Goal: Transaction & Acquisition: Book appointment/travel/reservation

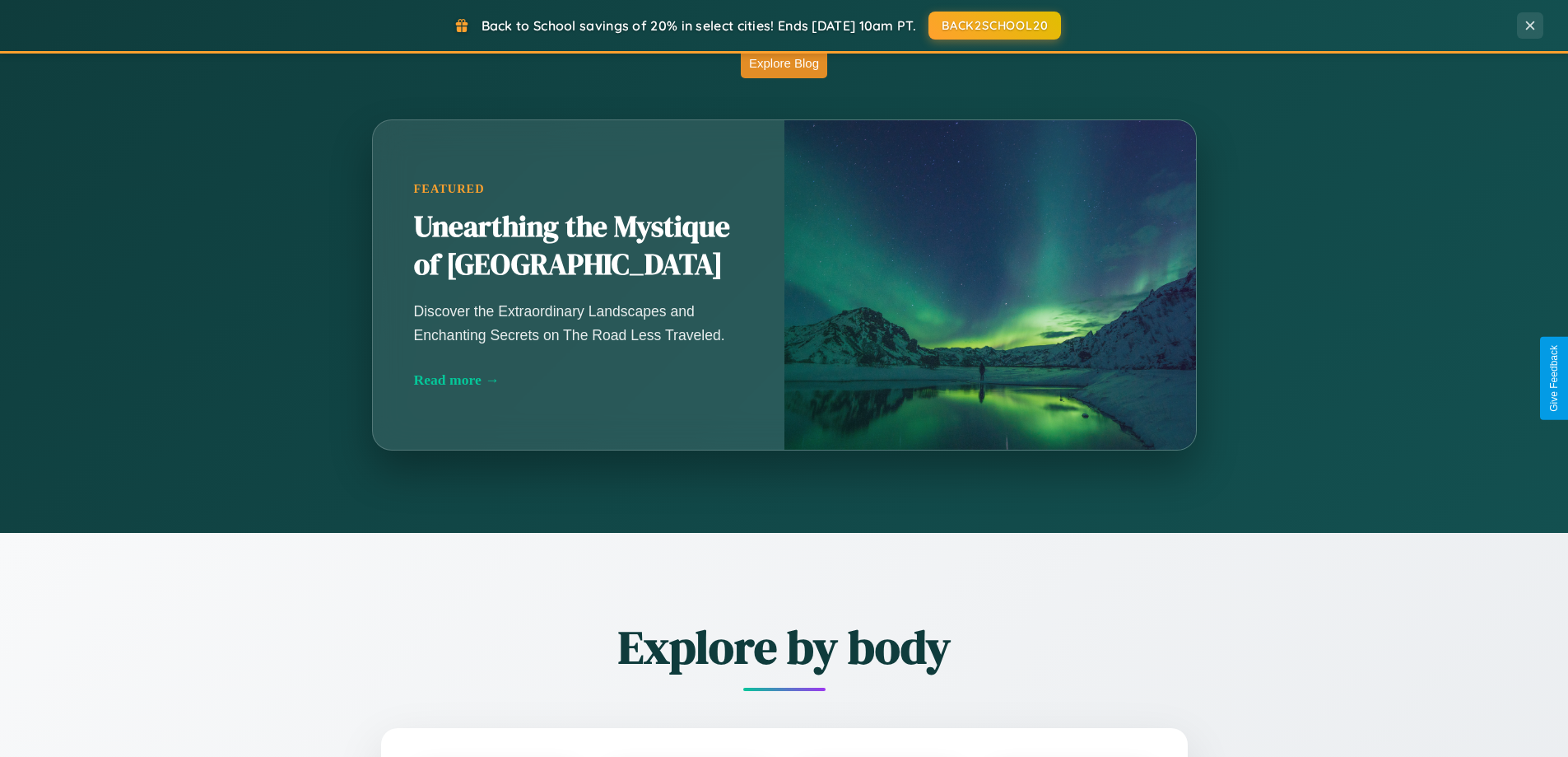
scroll to position [1450, 0]
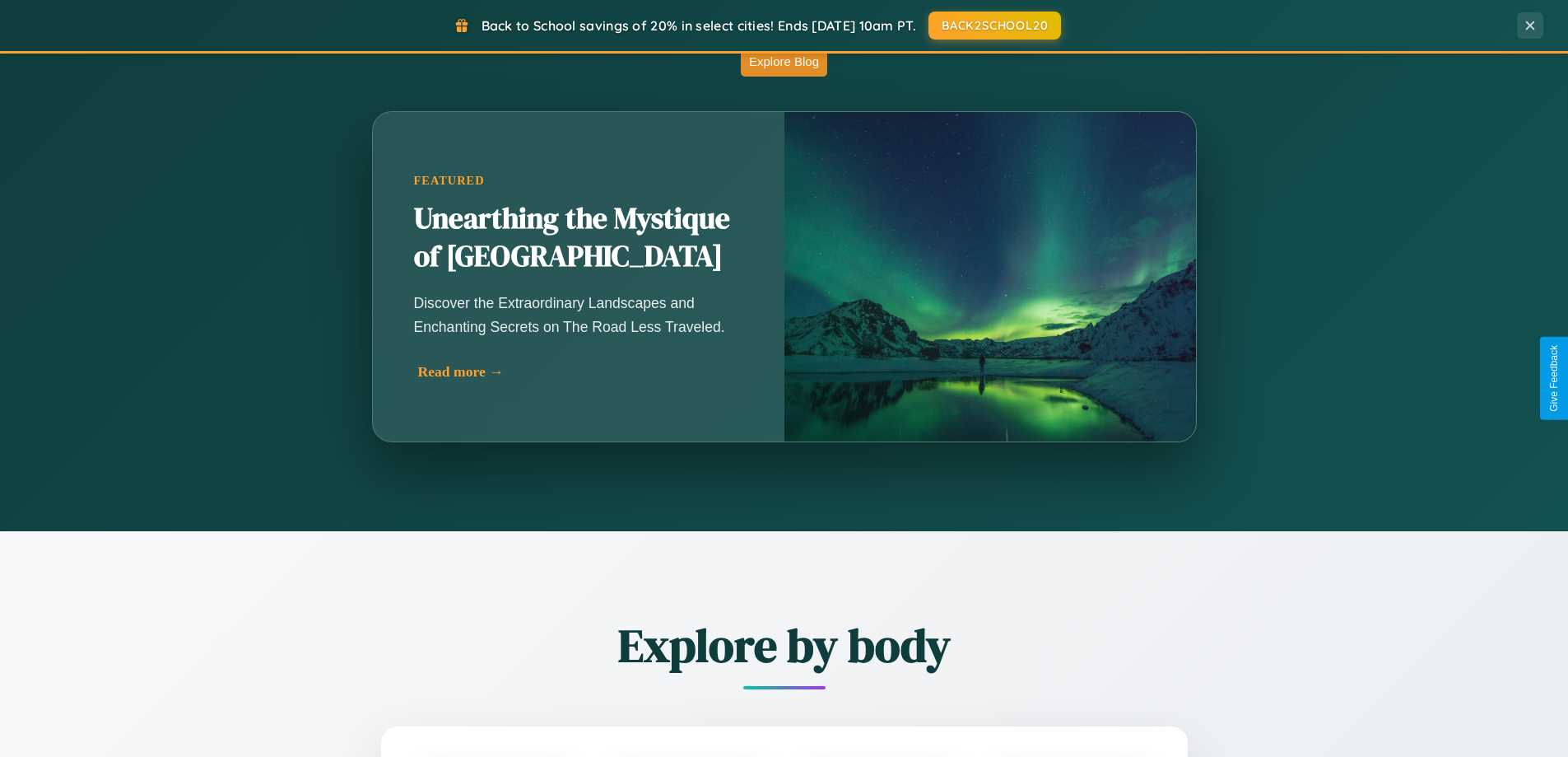
click at [581, 371] on div "Read more →" at bounding box center [582, 371] width 329 height 17
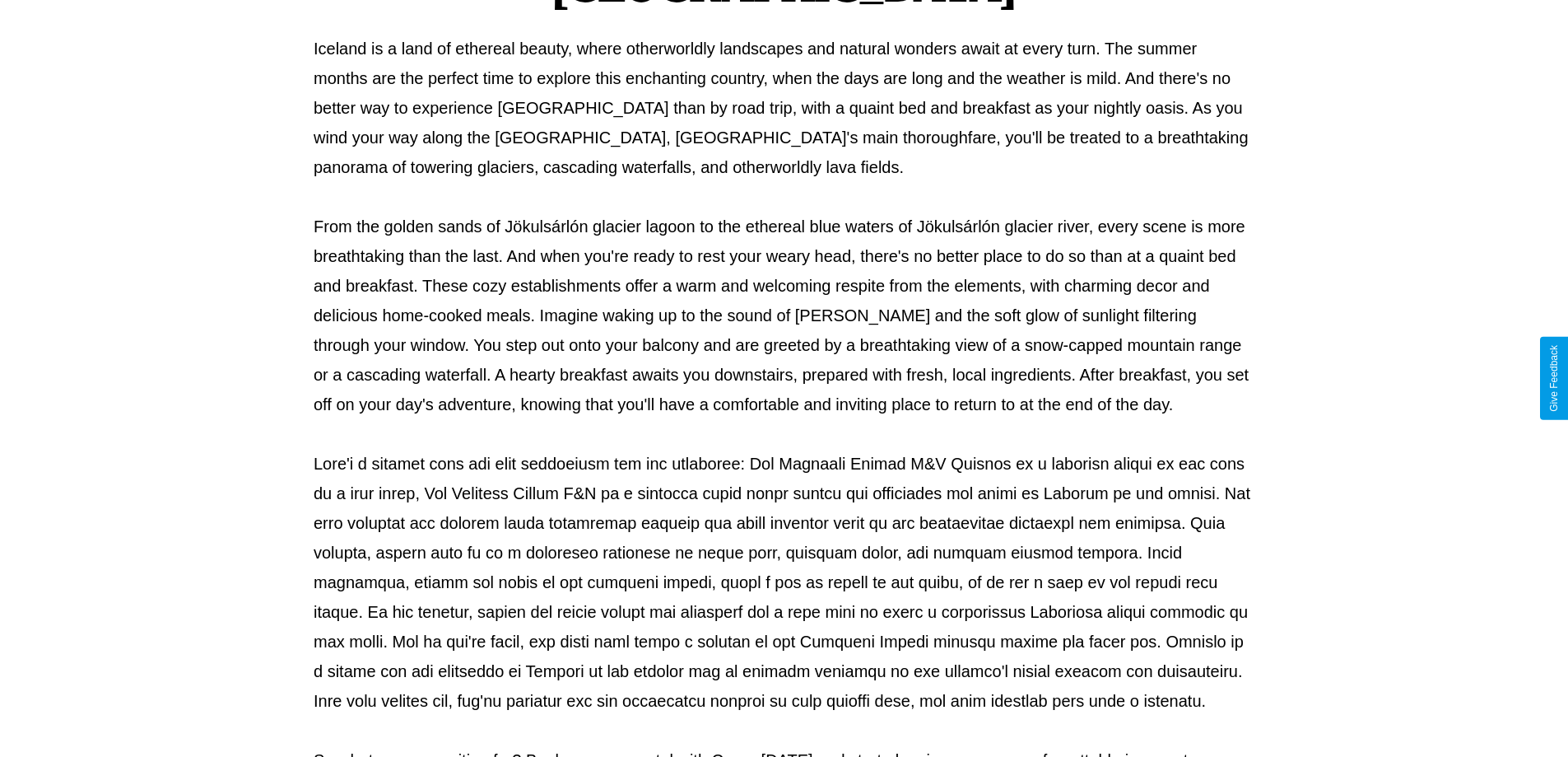
scroll to position [533, 0]
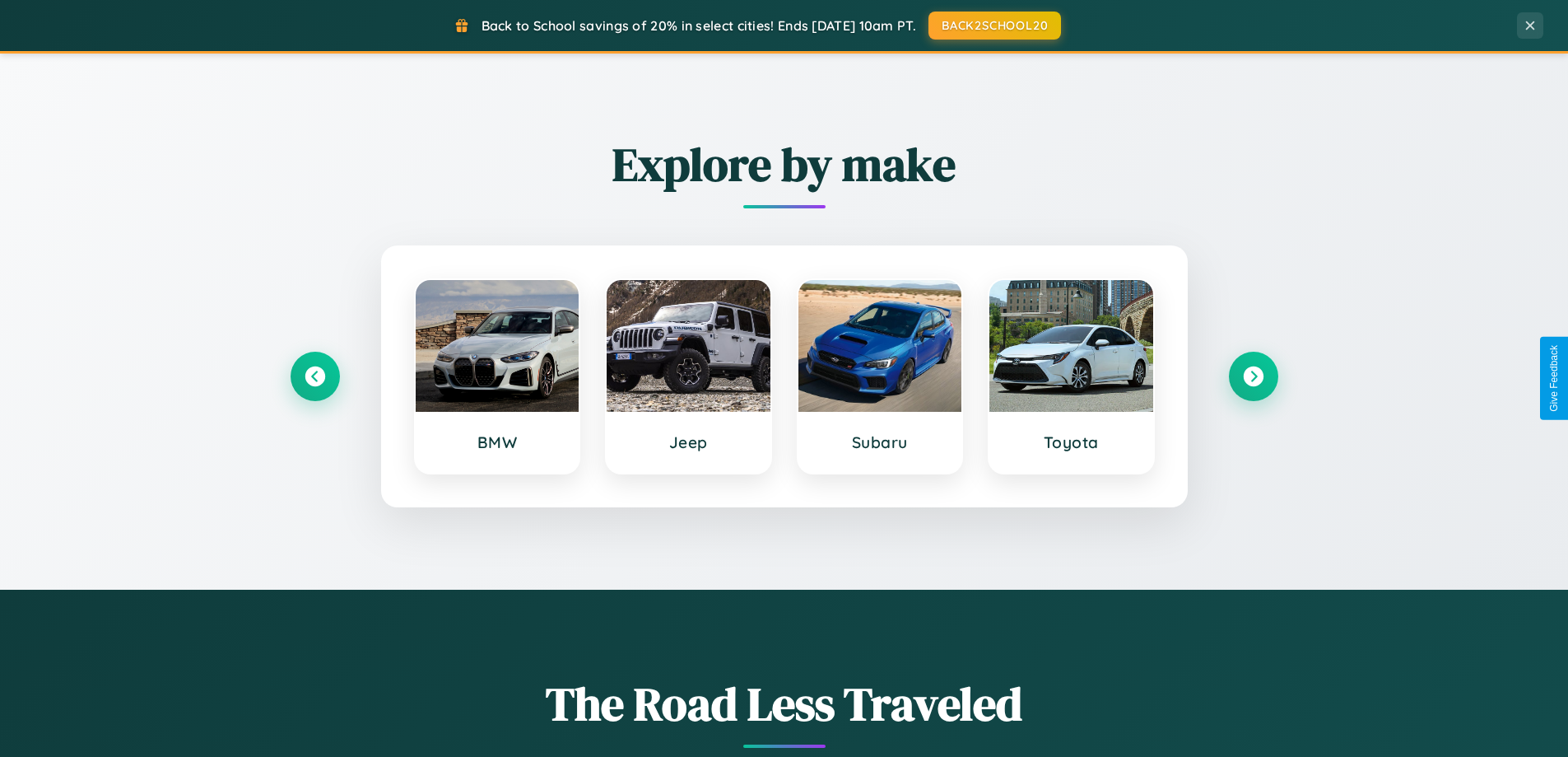
scroll to position [710, 0]
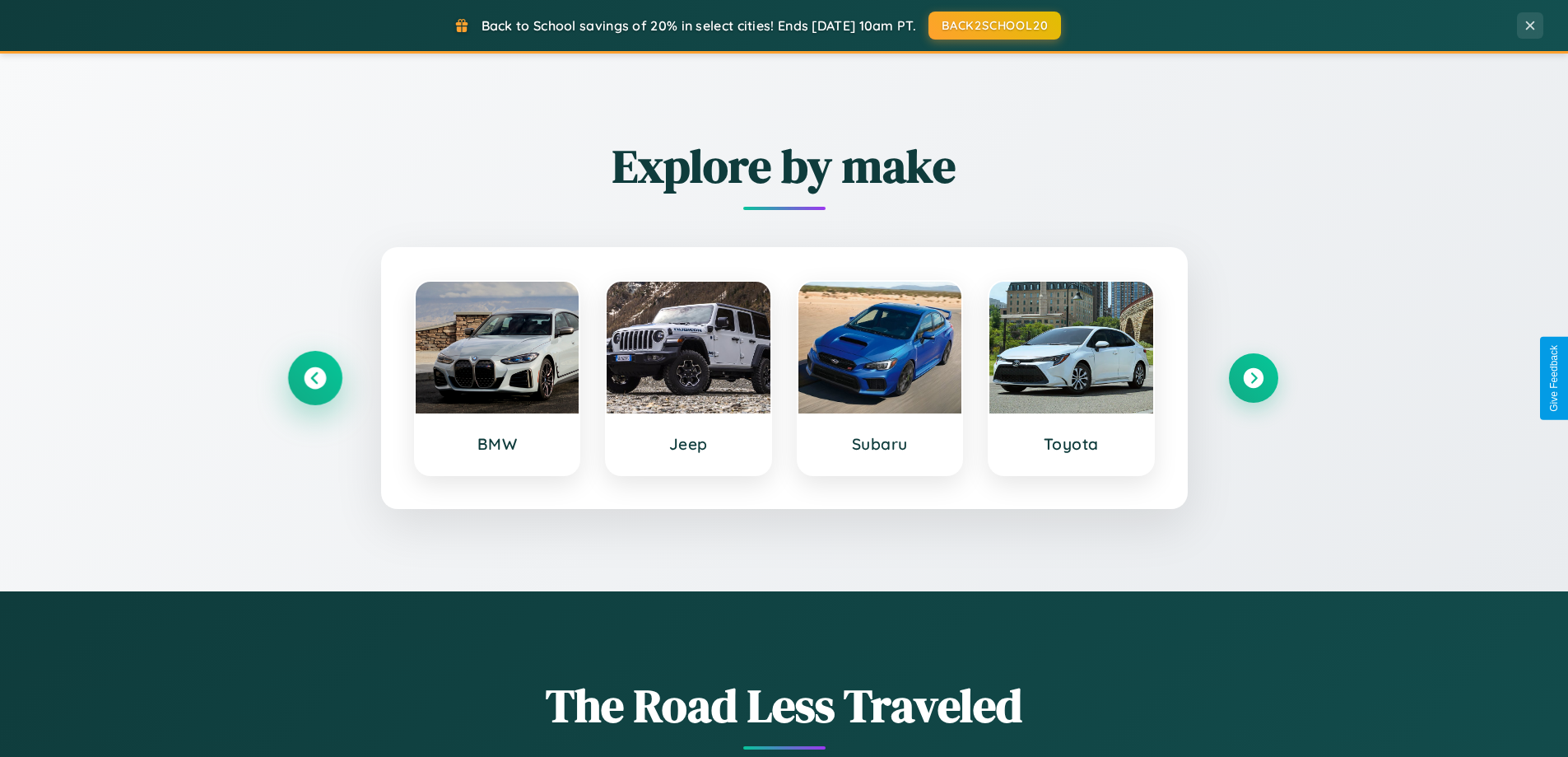
click at [314, 378] on icon at bounding box center [315, 379] width 23 height 23
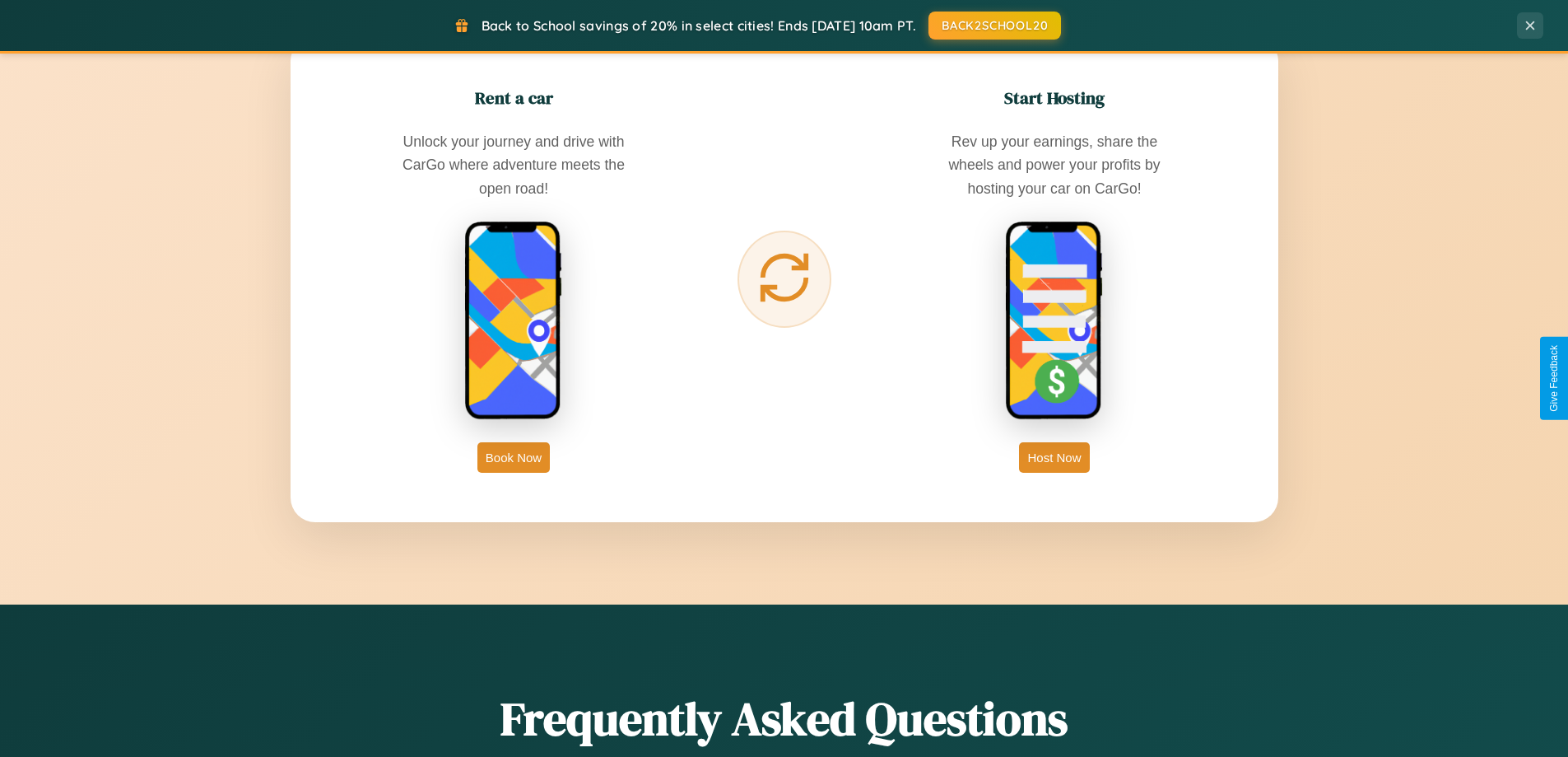
scroll to position [2646, 0]
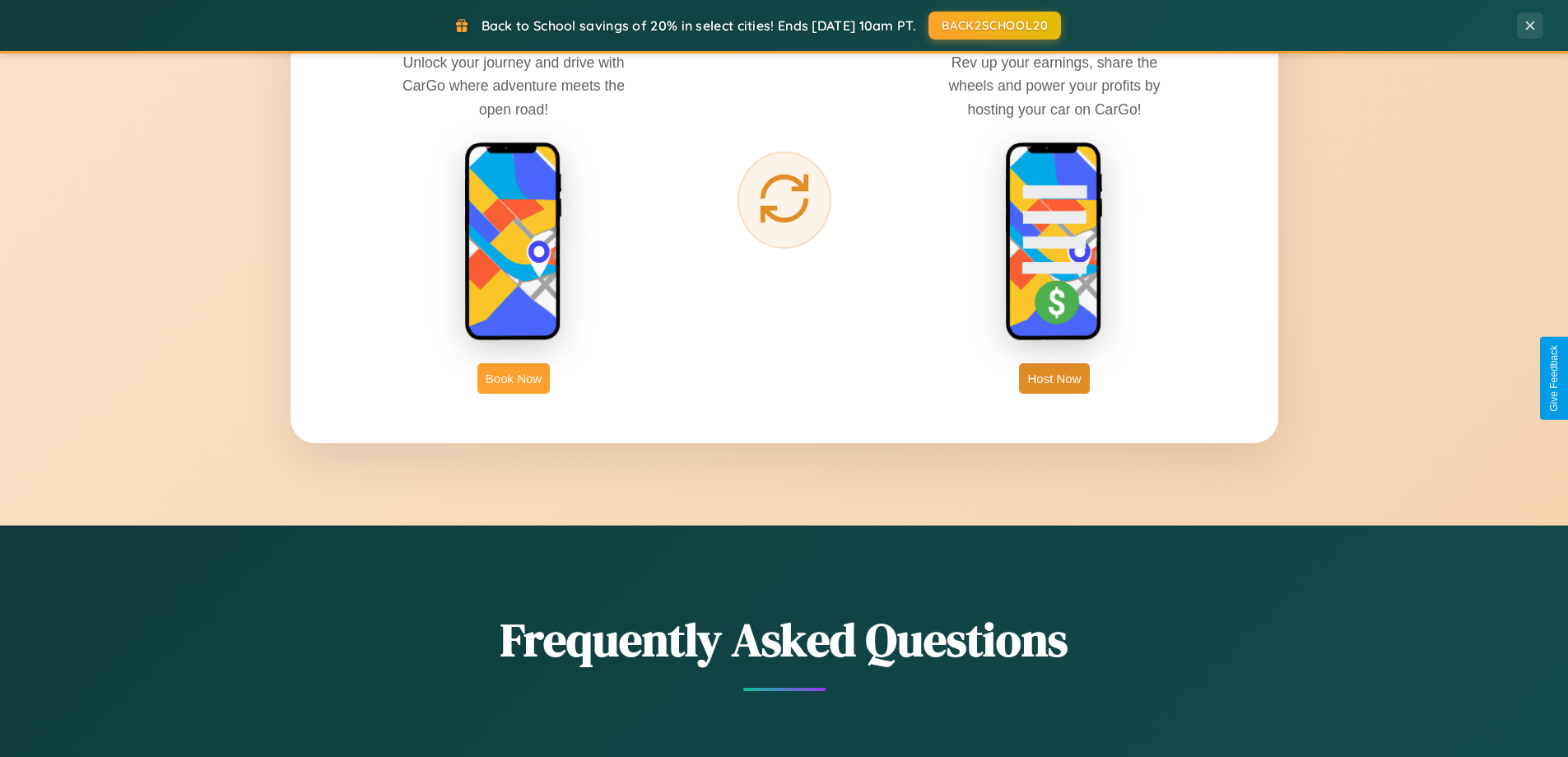
click at [514, 378] on button "Book Now" at bounding box center [513, 378] width 72 height 30
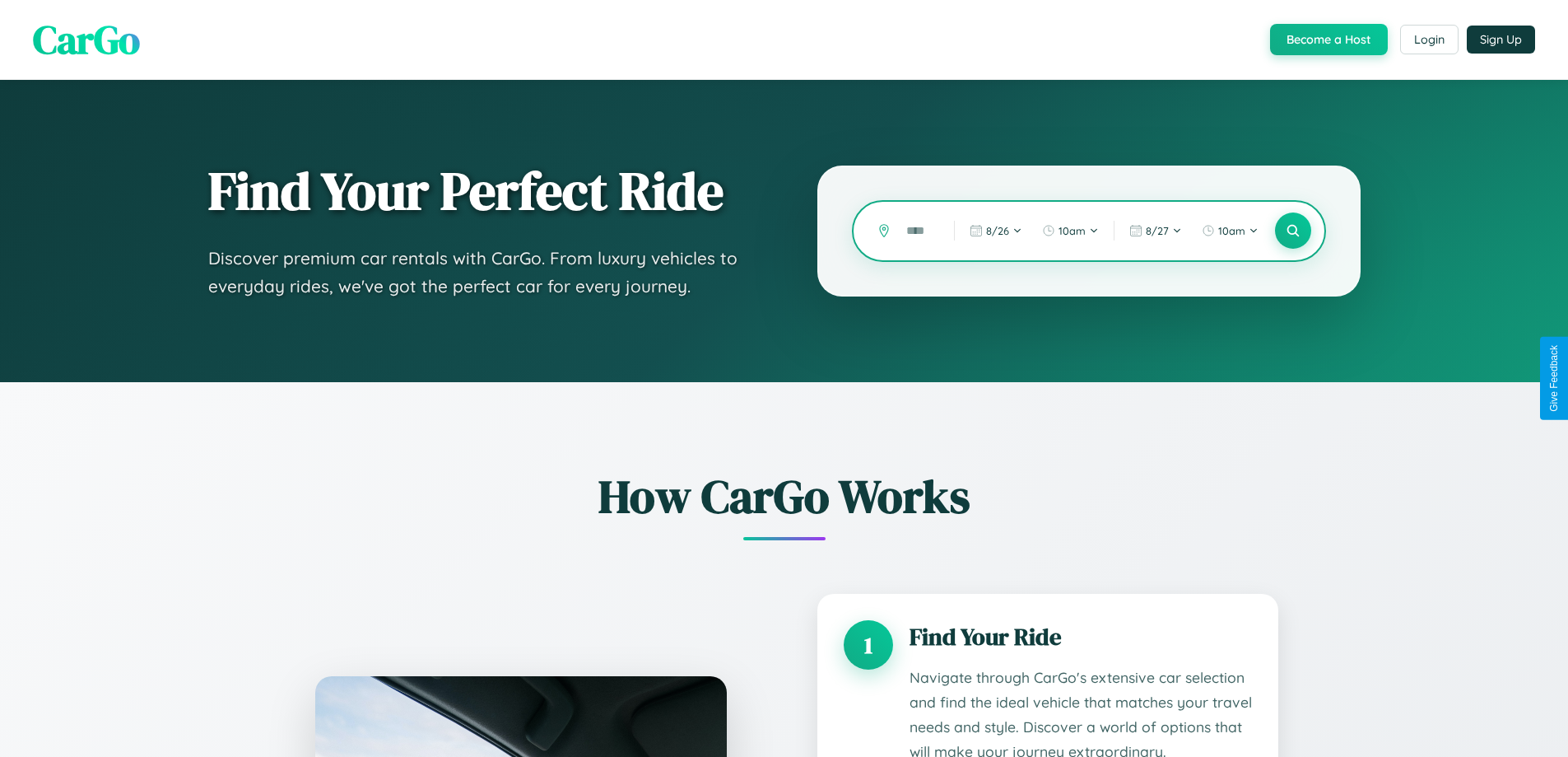
click at [918, 231] on input "text" at bounding box center [918, 231] width 39 height 29
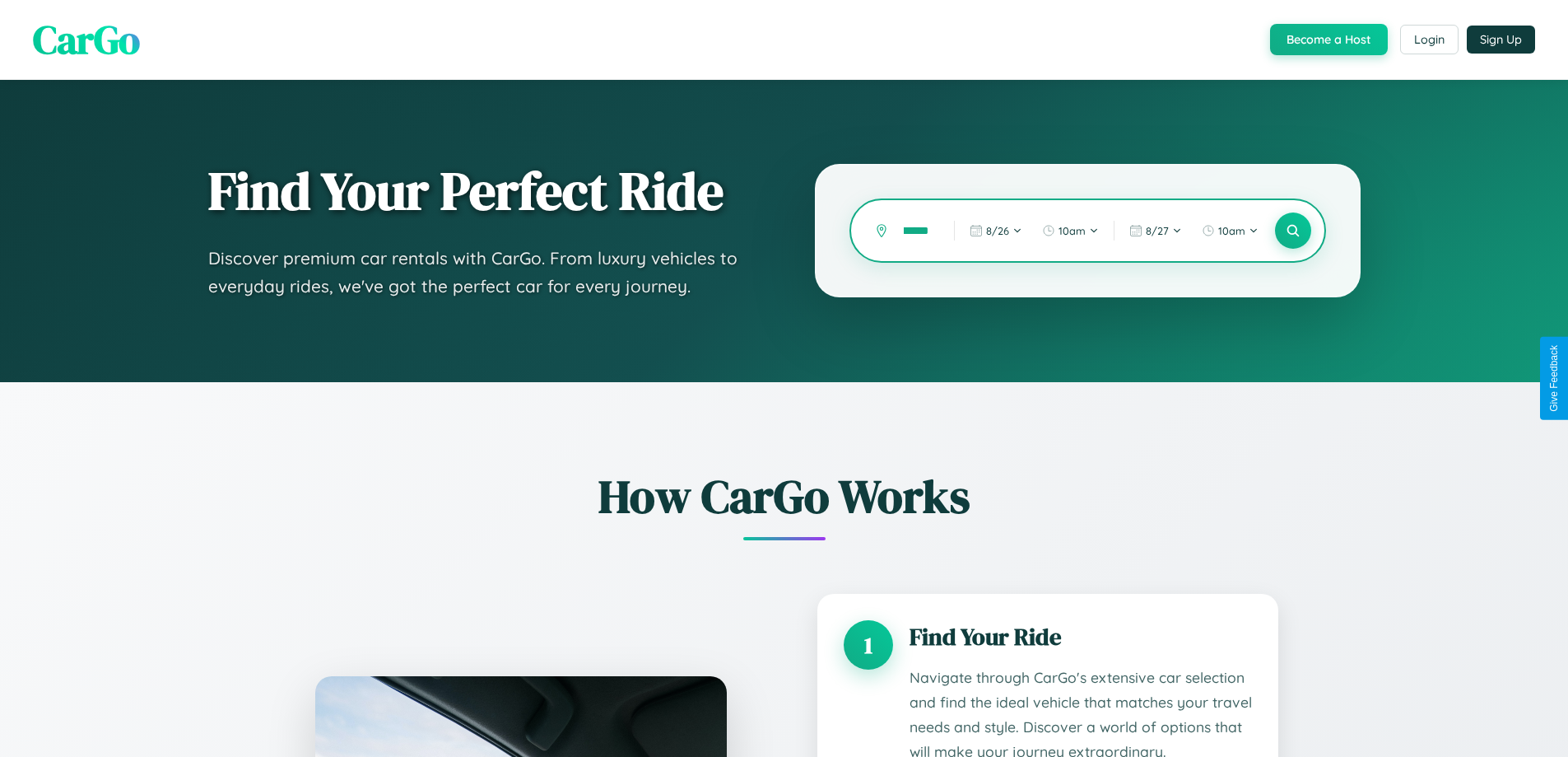
scroll to position [0, 9]
type input "******"
click at [1292, 231] on icon at bounding box center [1292, 231] width 16 height 16
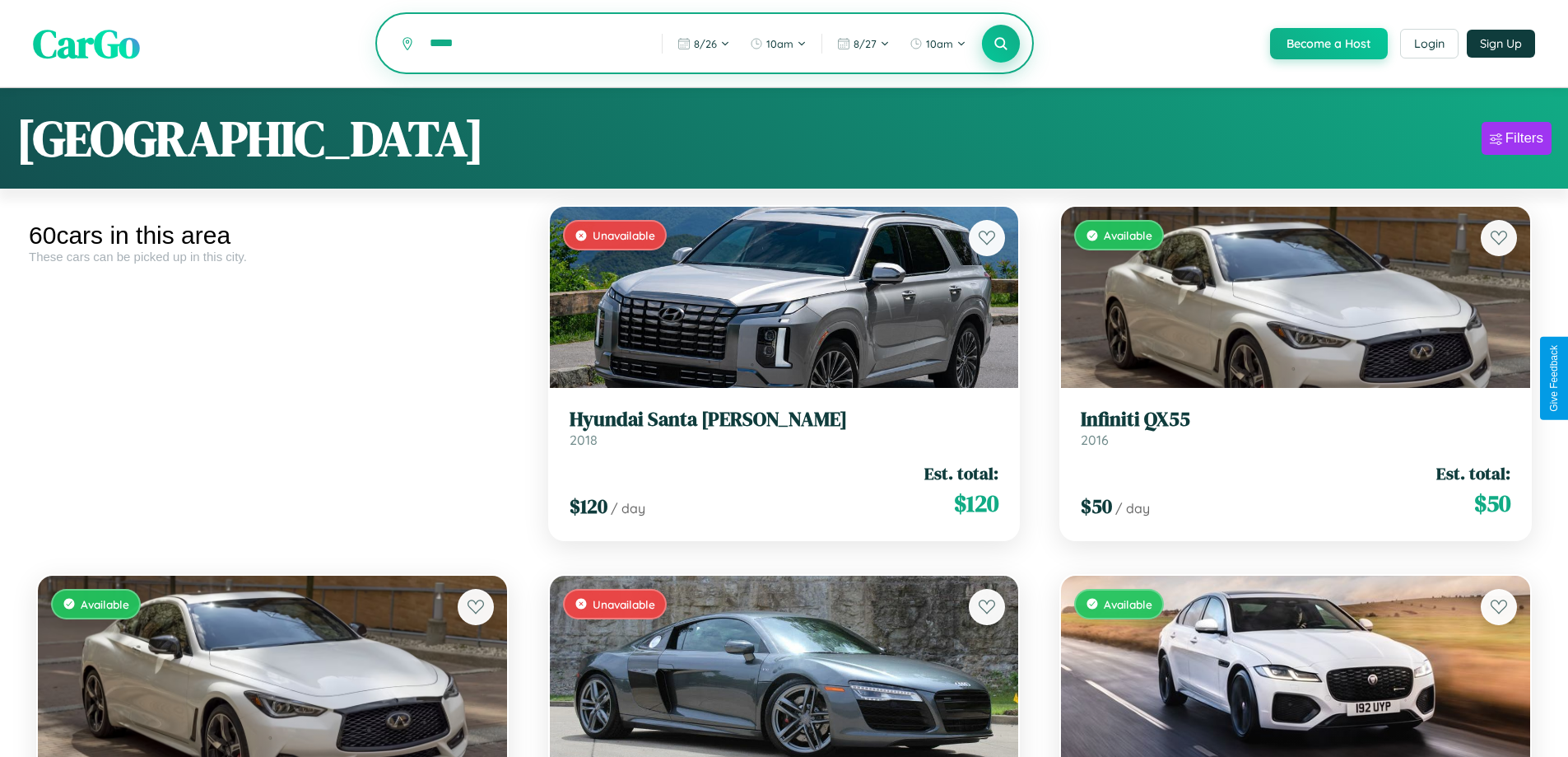
type input "*****"
click at [1001, 44] on icon at bounding box center [1002, 43] width 16 height 16
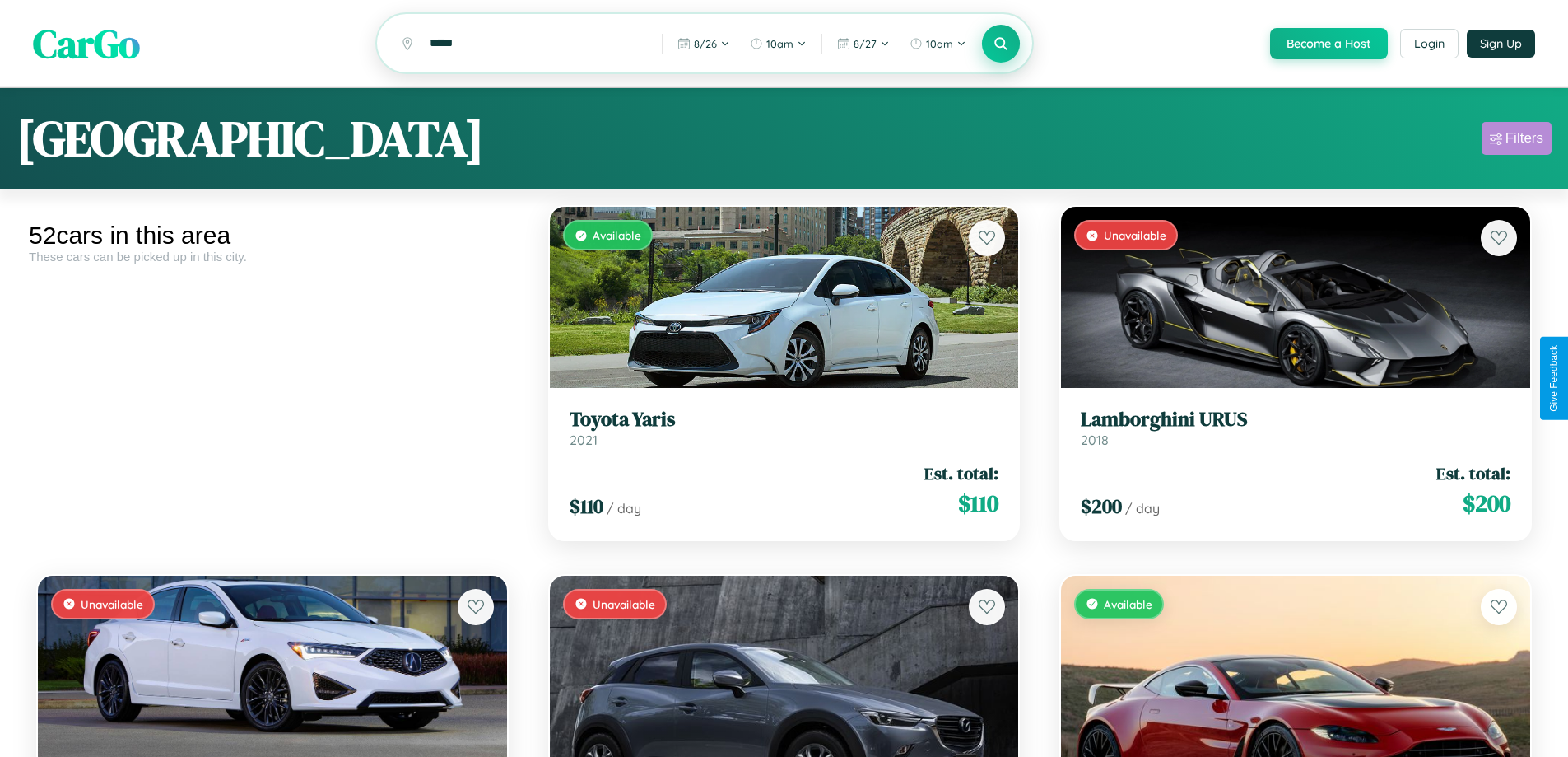
click at [1516, 141] on div "Filters" at bounding box center [1525, 139] width 38 height 17
